Goal: Task Accomplishment & Management: Use online tool/utility

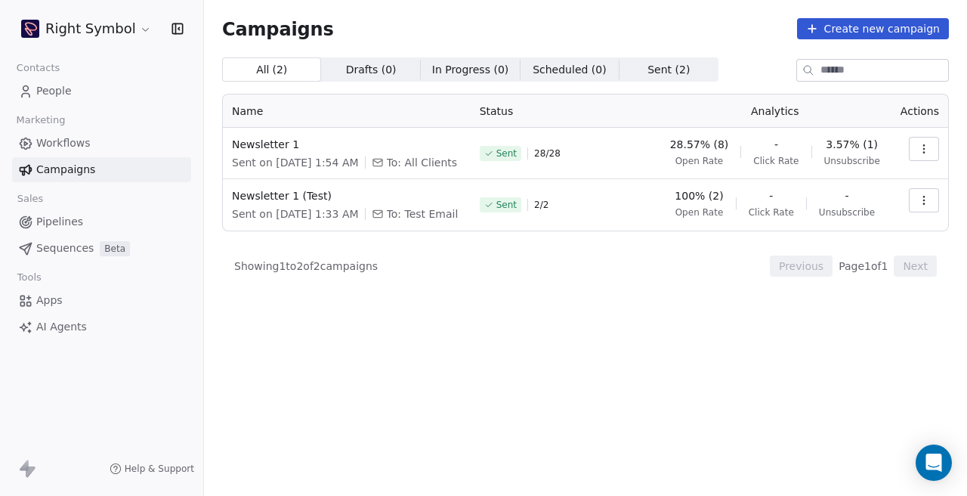
click at [130, 21] on html "Right Symbol Contacts People Marketing Workflows Campaigns Sales Pipelines Sequ…" at bounding box center [483, 248] width 967 height 496
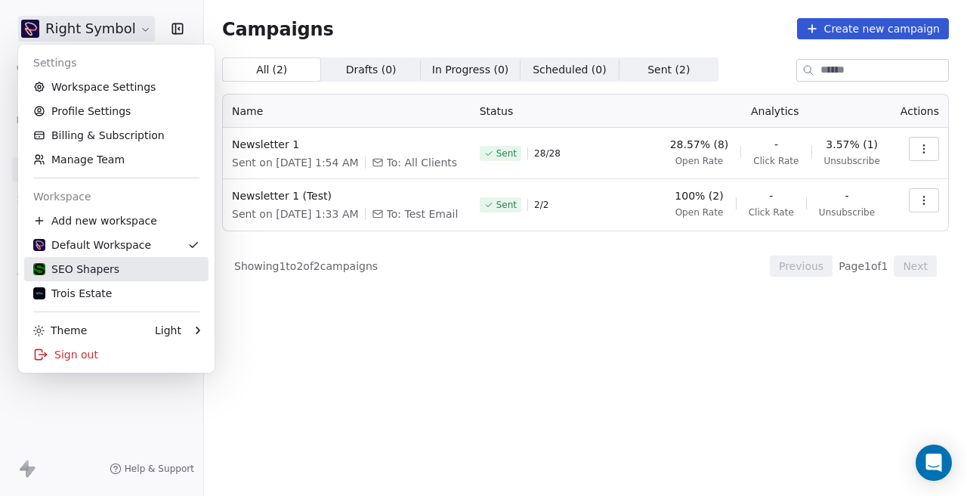
click at [130, 263] on div "SEO Shapers" at bounding box center [116, 268] width 166 height 15
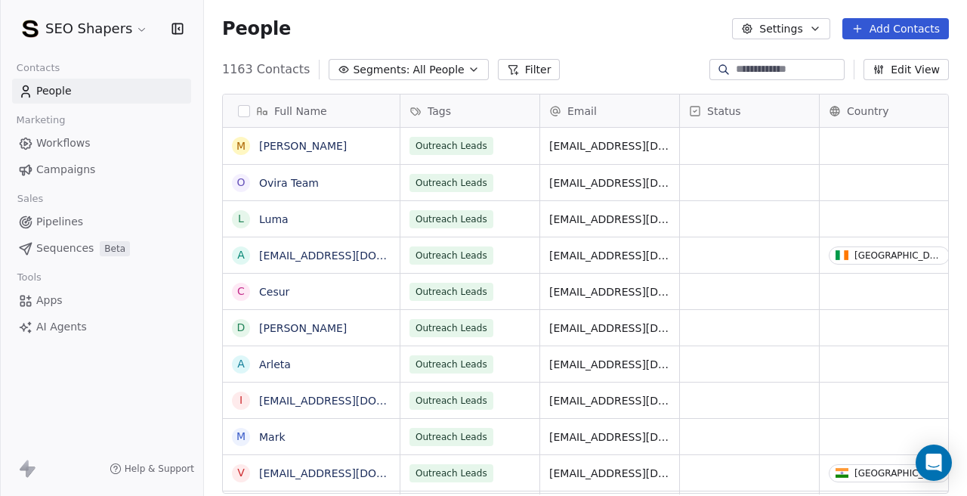
scroll to position [437, 763]
click at [81, 172] on span "Campaigns" at bounding box center [65, 170] width 59 height 16
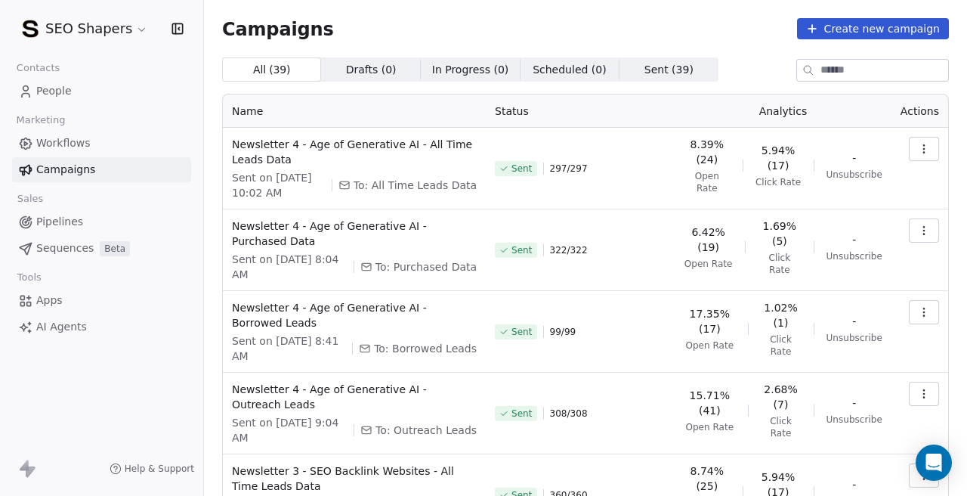
click at [913, 153] on button "button" at bounding box center [924, 149] width 30 height 24
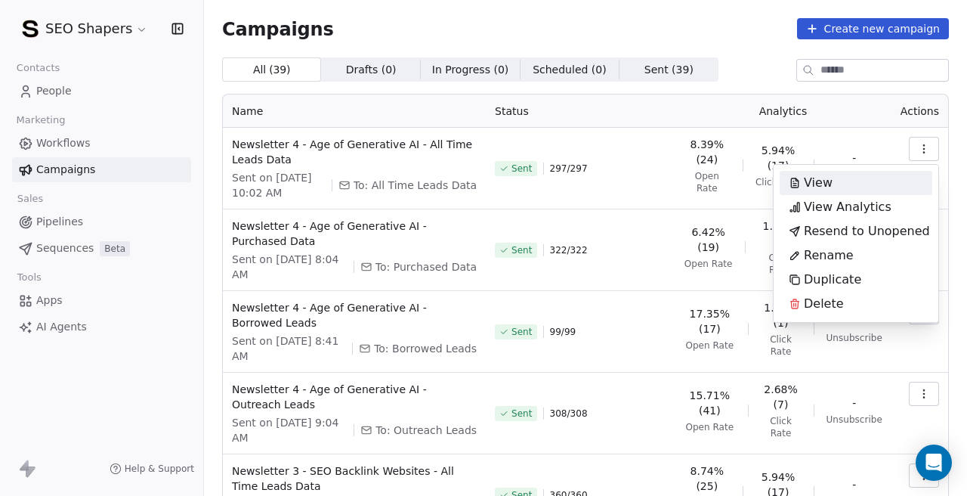
click at [828, 178] on span "View" at bounding box center [818, 183] width 29 height 18
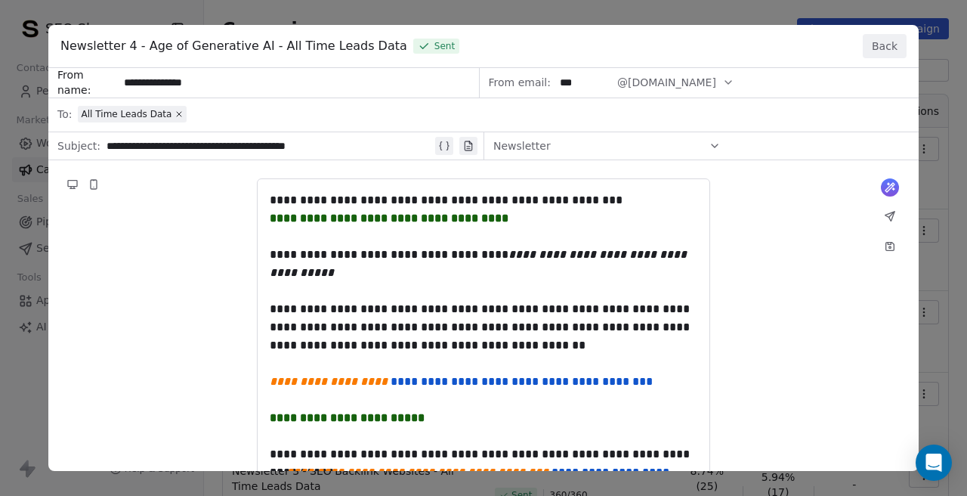
click at [892, 40] on button "Back" at bounding box center [885, 46] width 44 height 24
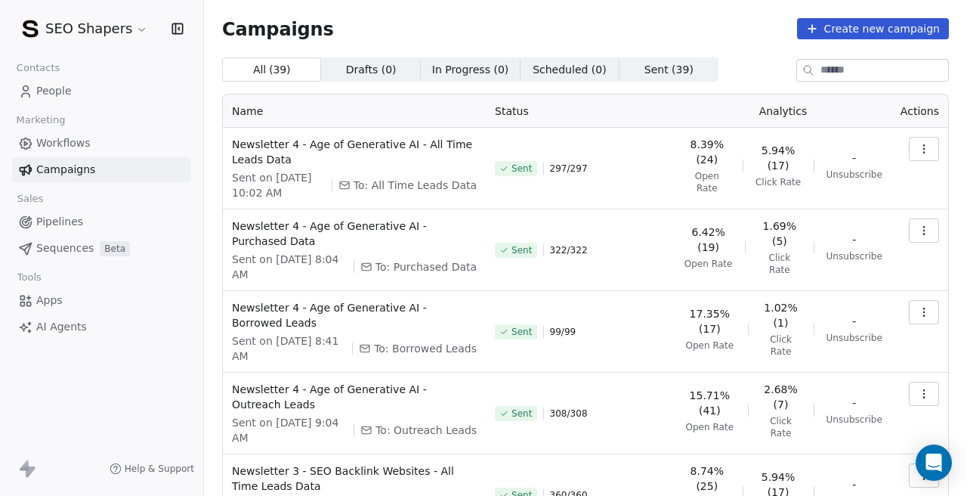
click at [91, 82] on link "People" at bounding box center [101, 91] width 179 height 25
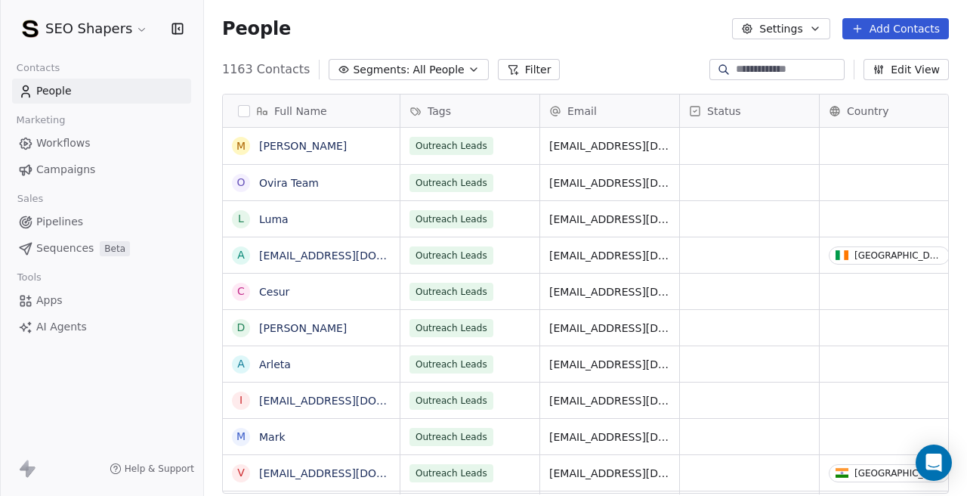
scroll to position [437, 763]
click at [79, 181] on link "Campaigns" at bounding box center [101, 169] width 179 height 25
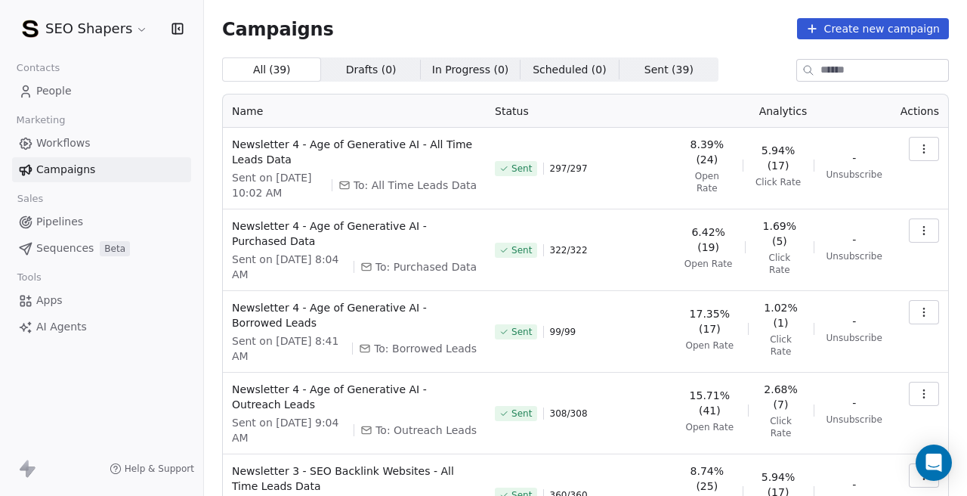
click at [916, 145] on button "button" at bounding box center [924, 149] width 30 height 24
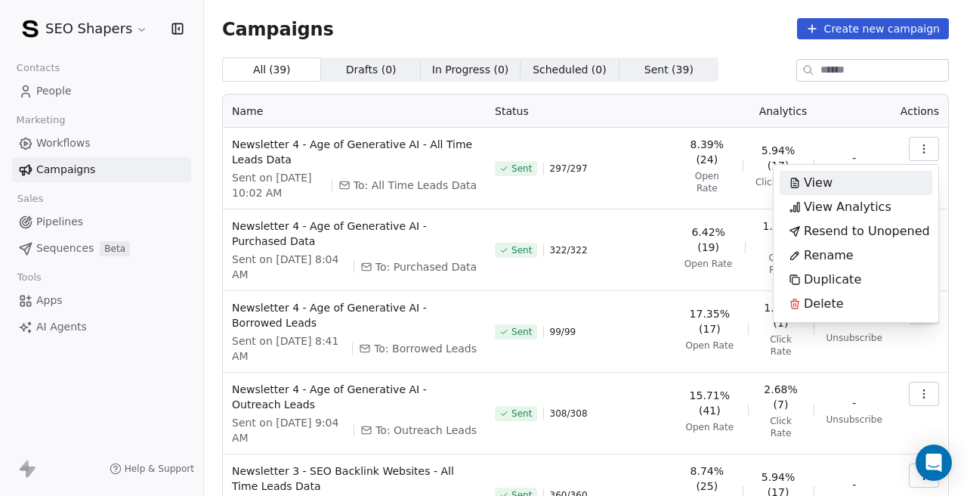
click at [847, 181] on div "View" at bounding box center [856, 183] width 153 height 24
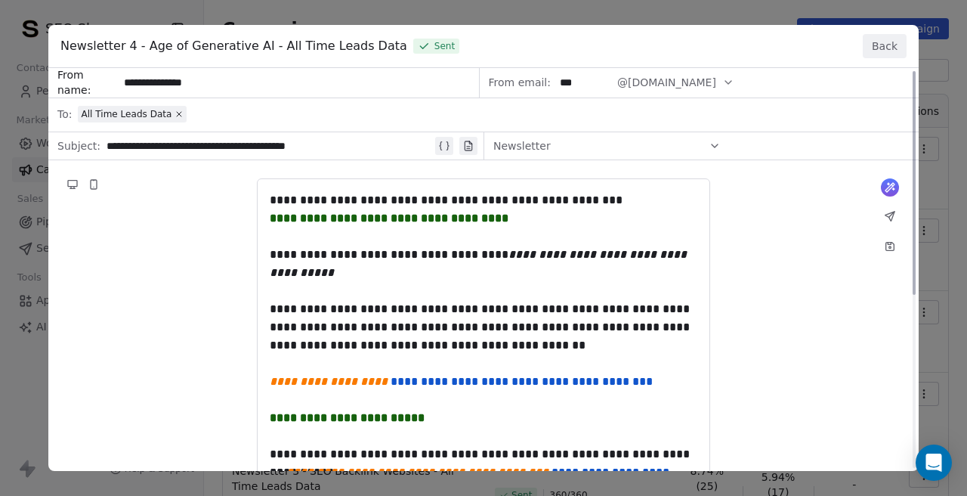
click at [901, 43] on button "Back" at bounding box center [885, 46] width 44 height 24
